Goal: Find specific page/section: Find specific page/section

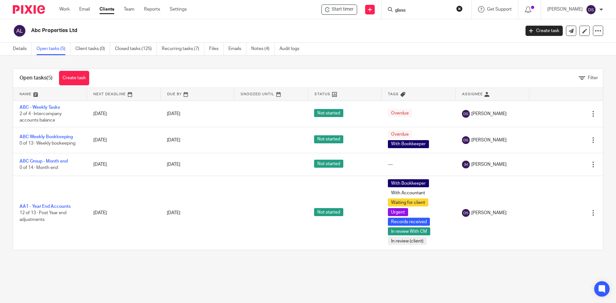
type input "glass"
click button "submit" at bounding box center [0, 0] width 0 height 0
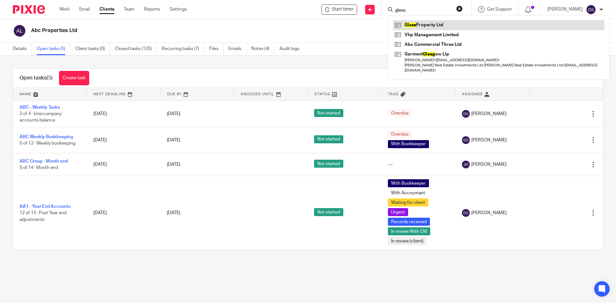
click at [440, 26] on link at bounding box center [498, 25] width 211 height 10
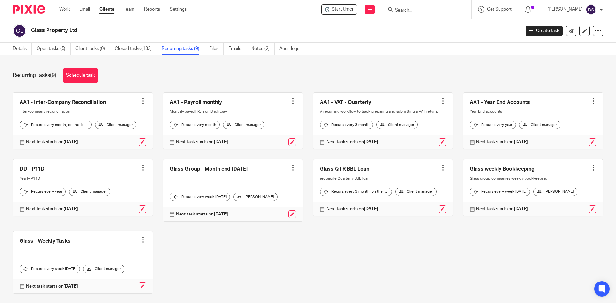
click at [346, 175] on link at bounding box center [383, 187] width 140 height 57
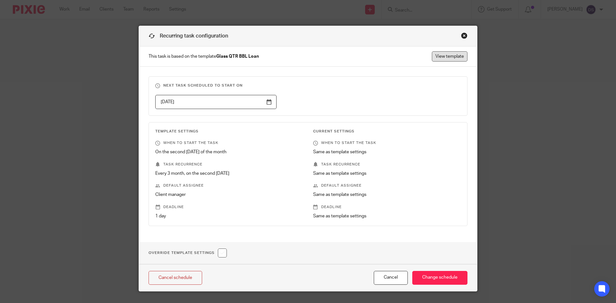
click at [447, 56] on link "View template" at bounding box center [450, 56] width 36 height 10
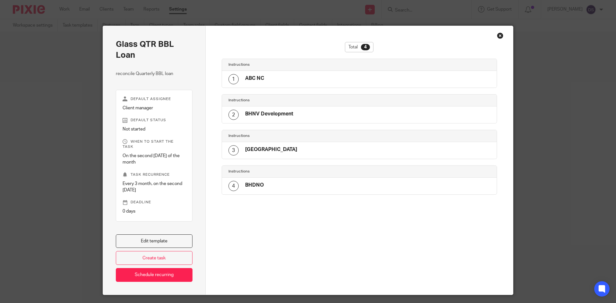
click at [497, 34] on div "Close this dialog window" at bounding box center [500, 35] width 6 height 6
